Goal: Obtain resource: Obtain resource

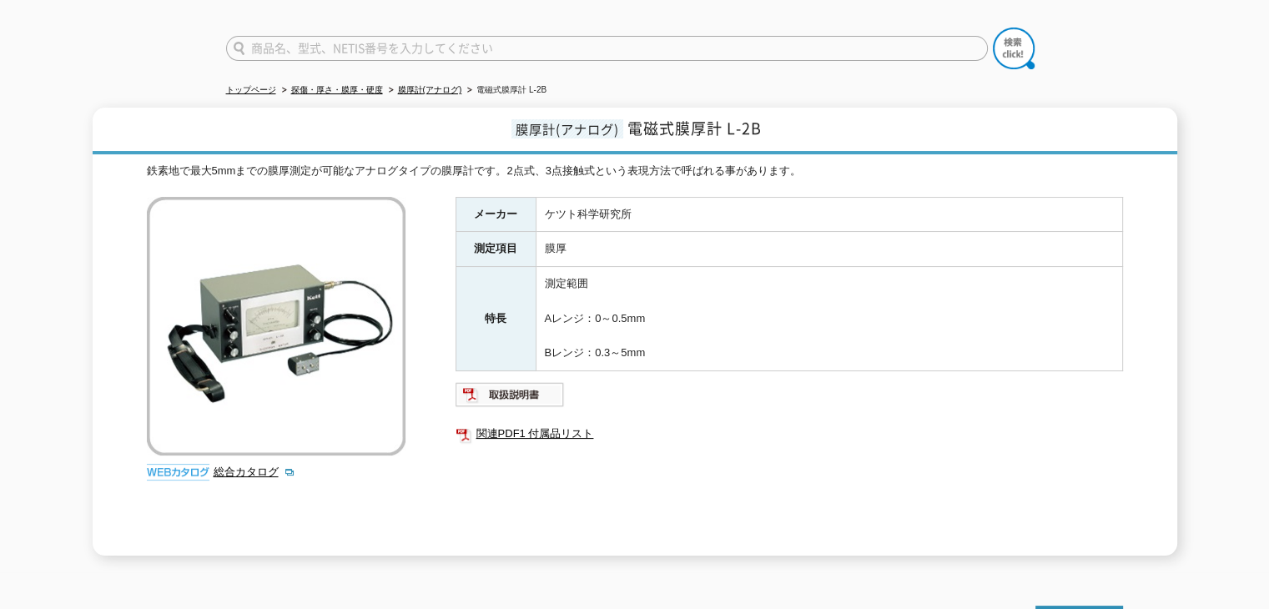
scroll to position [139, 0]
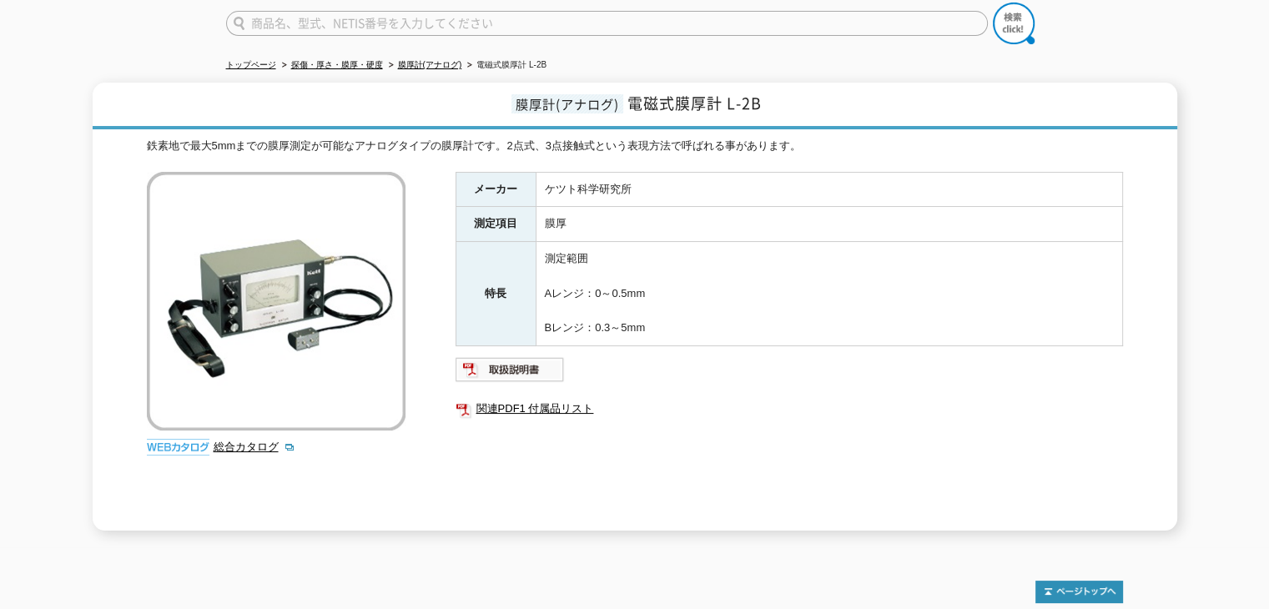
click at [773, 98] on h1 "膜厚計(アナログ) 電磁式膜厚計 L-2B" at bounding box center [635, 106] width 1085 height 47
click at [534, 356] on img at bounding box center [510, 369] width 109 height 27
drag, startPoint x: 758, startPoint y: 93, endPoint x: 634, endPoint y: 96, distance: 124.4
click at [634, 96] on span "電磁式膜厚計 L-2B" at bounding box center [694, 103] width 134 height 23
copy span "電磁式膜厚計 L-2B"
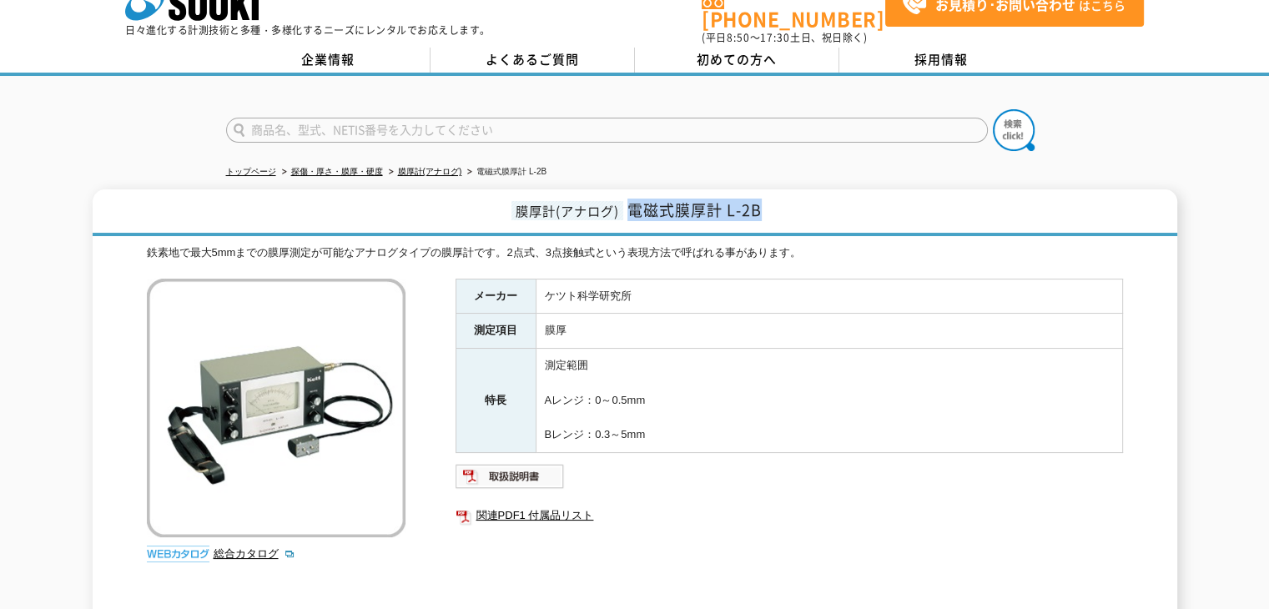
scroll to position [0, 0]
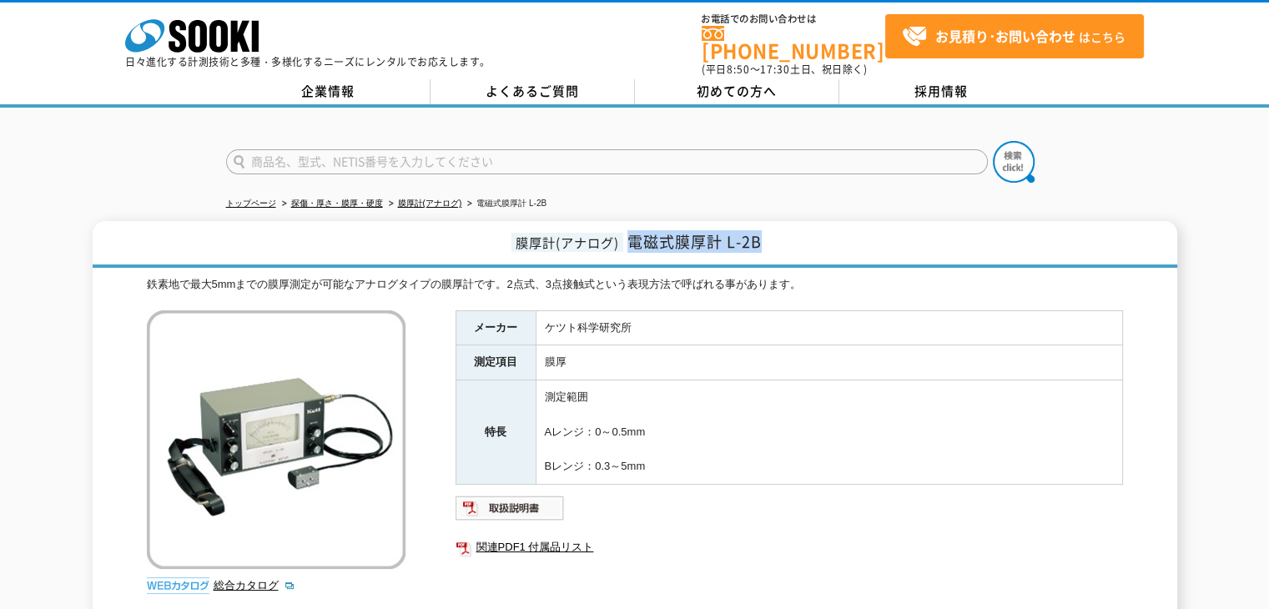
copy span "電磁式膜厚計 L-2B"
